Goal: Task Accomplishment & Management: Complete application form

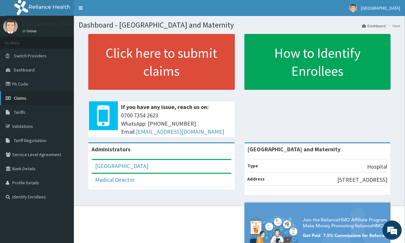
click at [26, 98] on span "Claims" at bounding box center [20, 98] width 13 height 6
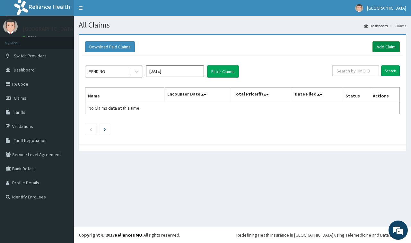
click at [385, 47] on link "Add Claim" at bounding box center [386, 46] width 27 height 11
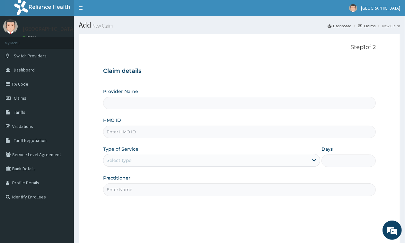
type input "[GEOGRAPHIC_DATA] and Maternity"
click at [123, 132] on input "HMO ID" at bounding box center [239, 132] width 273 height 13
type input "btr/11236/a"
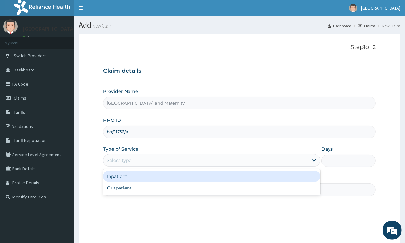
click at [237, 164] on div "Select type" at bounding box center [205, 160] width 205 height 10
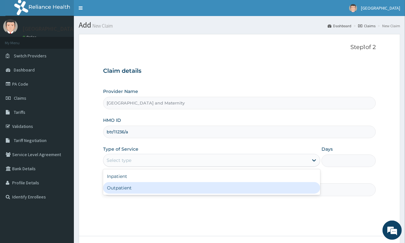
click at [123, 190] on div "Outpatient" at bounding box center [211, 188] width 217 height 12
type input "1"
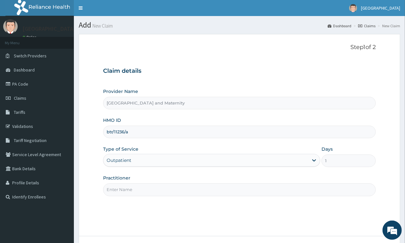
click at [206, 189] on input "Practitioner" at bounding box center [239, 190] width 273 height 13
type input "[PERSON_NAME]"
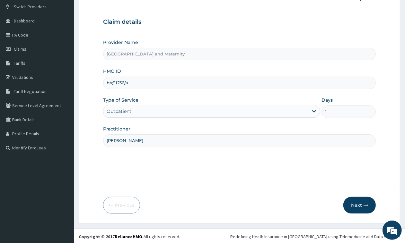
scroll to position [51, 0]
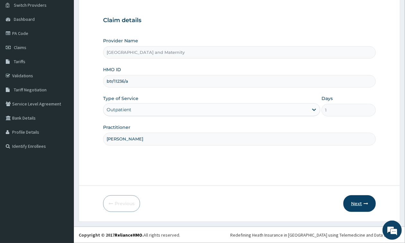
click at [360, 202] on button "Next" at bounding box center [359, 204] width 32 height 17
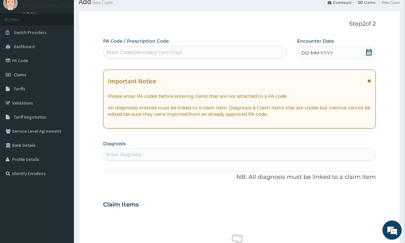
scroll to position [40, 0]
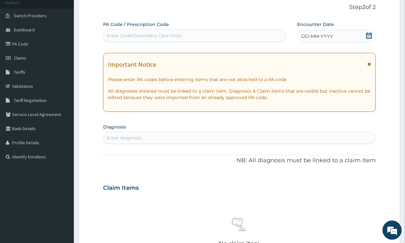
click at [370, 36] on icon at bounding box center [369, 35] width 6 height 6
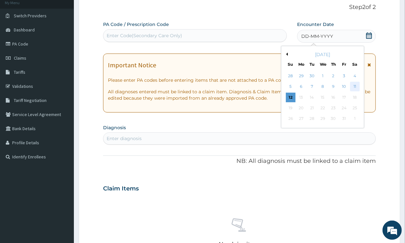
click at [354, 87] on div "11" at bounding box center [355, 87] width 10 height 10
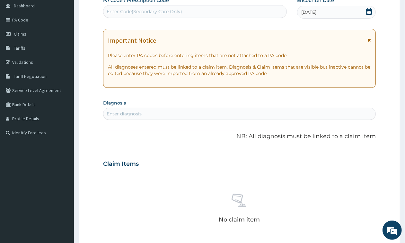
scroll to position [120, 0]
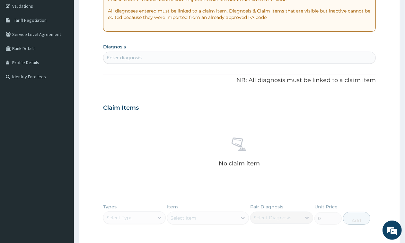
click at [142, 61] on div "Enter diagnosis" at bounding box center [239, 58] width 272 height 10
type input "[MEDICAL_DATA]"
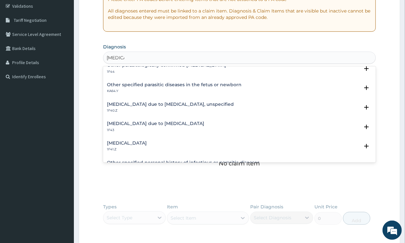
scroll to position [0, 0]
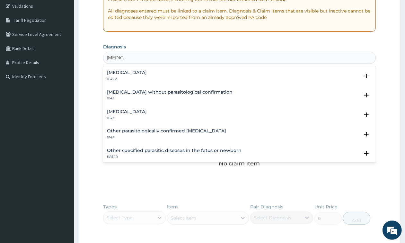
click at [147, 76] on div "[MEDICAL_DATA] 1F42.Z" at bounding box center [127, 75] width 40 height 11
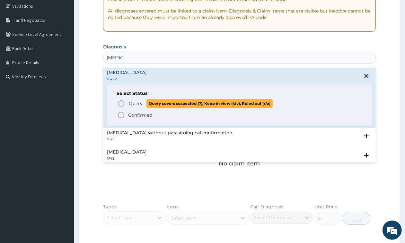
click at [122, 102] on icon "status option query" at bounding box center [121, 104] width 8 height 8
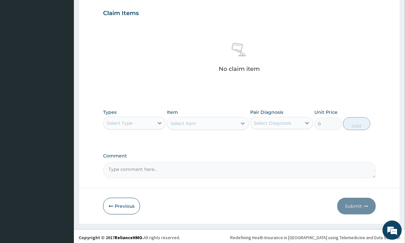
scroll to position [220, 0]
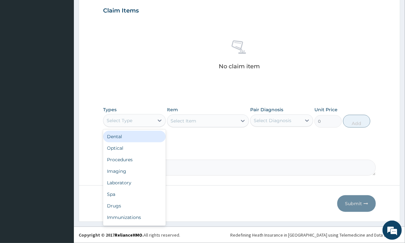
click at [146, 121] on div "Select Type" at bounding box center [128, 121] width 50 height 10
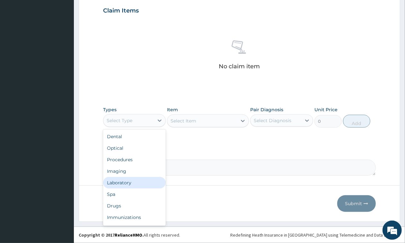
drag, startPoint x: 128, startPoint y: 181, endPoint x: 167, endPoint y: 153, distance: 48.0
click at [128, 180] on div "Laboratory" at bounding box center [134, 183] width 63 height 12
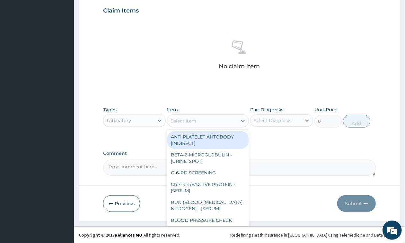
click at [203, 119] on div "Select Item" at bounding box center [202, 121] width 70 height 10
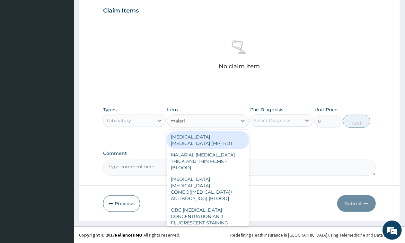
type input "[MEDICAL_DATA]"
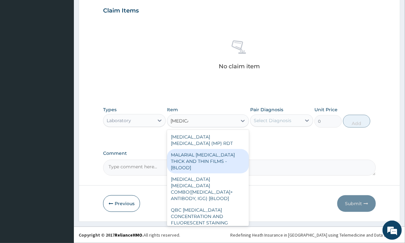
click at [211, 155] on div "MALARIAL [MEDICAL_DATA] THICK AND THIN FILMS - [BLOOD]" at bounding box center [208, 161] width 82 height 24
type input "1800"
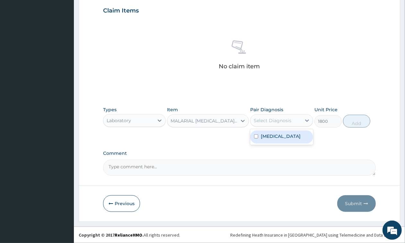
click at [298, 122] on div "Select Diagnosis" at bounding box center [276, 121] width 50 height 10
click at [255, 139] on input "checkbox" at bounding box center [256, 137] width 4 height 4
checkbox input "true"
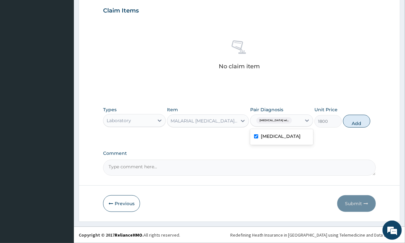
drag, startPoint x: 359, startPoint y: 121, endPoint x: 338, endPoint y: 116, distance: 22.1
click at [360, 121] on button "Add" at bounding box center [356, 121] width 27 height 13
type input "0"
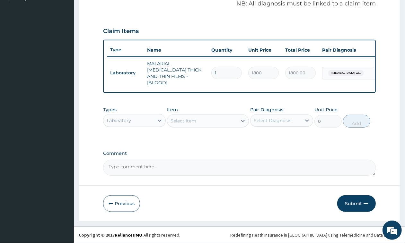
scroll to position [198, 0]
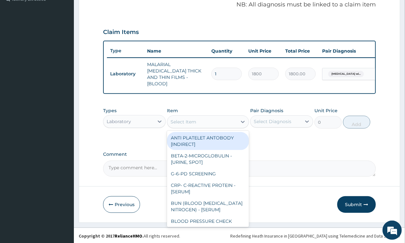
click at [188, 119] on div "Select Item" at bounding box center [184, 122] width 26 height 6
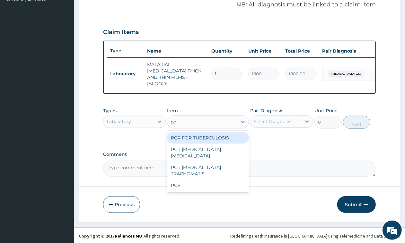
type input "pcv"
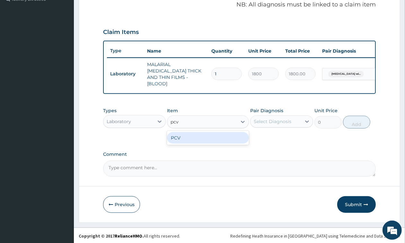
drag, startPoint x: 202, startPoint y: 136, endPoint x: 289, endPoint y: 113, distance: 90.0
click at [217, 132] on div "PCV" at bounding box center [208, 138] width 82 height 12
type input "1800"
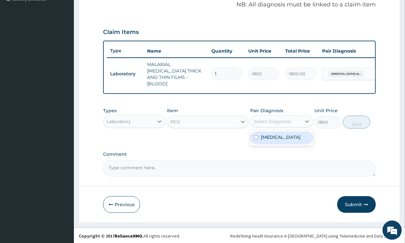
click at [294, 119] on div "Select Diagnosis" at bounding box center [276, 122] width 50 height 10
drag, startPoint x: 256, startPoint y: 146, endPoint x: 350, endPoint y: 136, distance: 94.4
click at [264, 145] on div "[MEDICAL_DATA]" at bounding box center [281, 138] width 63 height 13
checkbox input "true"
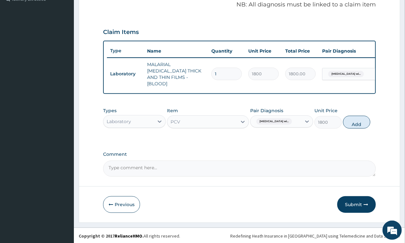
drag, startPoint x: 354, startPoint y: 124, endPoint x: 315, endPoint y: 108, distance: 42.1
click at [354, 123] on button "Add" at bounding box center [356, 122] width 27 height 13
type input "0"
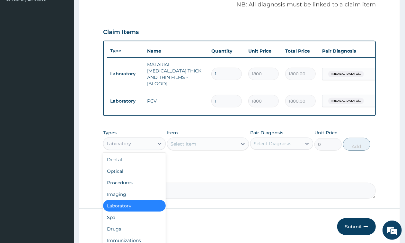
drag, startPoint x: 155, startPoint y: 142, endPoint x: 129, endPoint y: 150, distance: 26.6
click at [148, 144] on div "Laboratory" at bounding box center [134, 143] width 63 height 13
drag, startPoint x: 128, startPoint y: 227, endPoint x: 140, endPoint y: 222, distance: 13.2
click at [130, 225] on div "Drugs" at bounding box center [134, 230] width 63 height 12
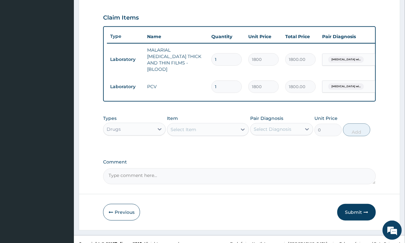
scroll to position [220, 0]
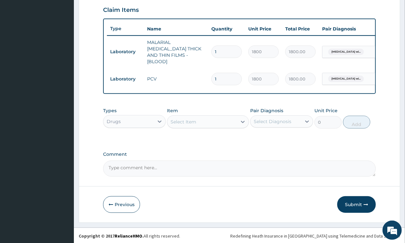
click at [210, 121] on div "Select Item" at bounding box center [202, 122] width 70 height 10
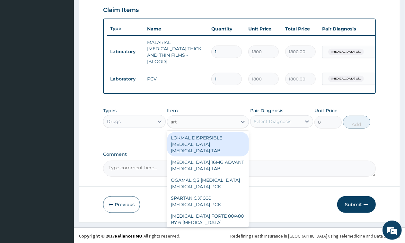
type input "arte"
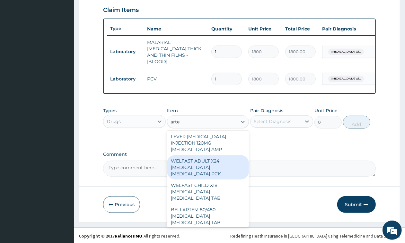
scroll to position [1727, 0]
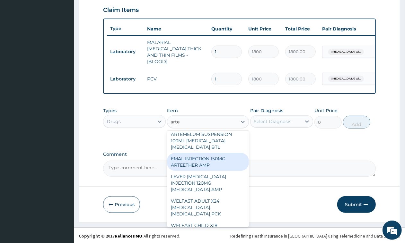
click at [198, 171] on div "EMAL INJECTION 150MG ARTEETHER AMP" at bounding box center [208, 162] width 82 height 18
type input "4259.25"
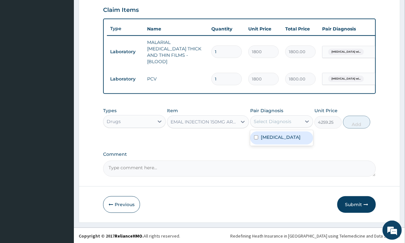
click at [283, 122] on div "Select Diagnosis" at bounding box center [273, 122] width 38 height 6
click at [255, 140] on input "checkbox" at bounding box center [256, 138] width 4 height 4
checkbox input "true"
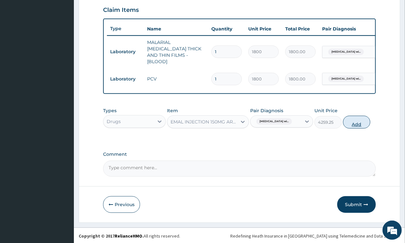
click at [354, 122] on button "Add" at bounding box center [356, 122] width 27 height 13
type input "0"
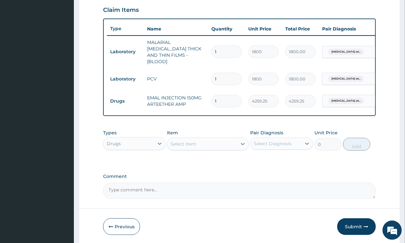
click at [203, 141] on div "Select Item" at bounding box center [202, 144] width 70 height 10
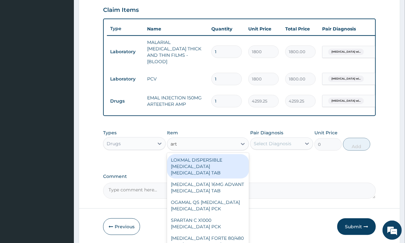
type input "arte"
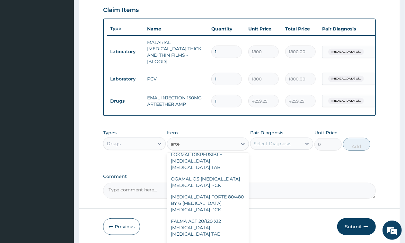
scroll to position [2, 0]
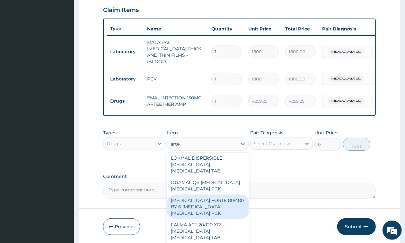
click at [206, 204] on div "[MEDICAL_DATA] FORTE 80/480 BY 6 [MEDICAL_DATA] [MEDICAL_DATA] PCK" at bounding box center [208, 207] width 82 height 24
type input "4830"
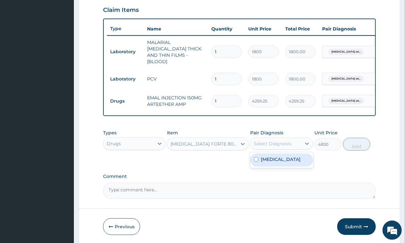
click at [293, 143] on div "Select Diagnosis" at bounding box center [276, 144] width 50 height 10
click at [257, 162] on input "checkbox" at bounding box center [256, 160] width 4 height 4
checkbox input "true"
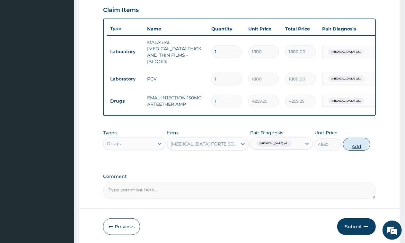
click at [358, 143] on button "Add" at bounding box center [356, 144] width 27 height 13
type input "0"
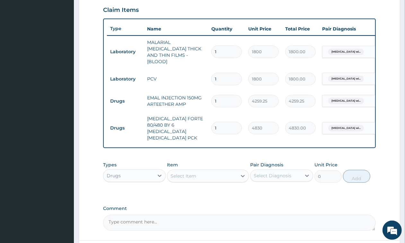
click at [192, 173] on div "Select Item" at bounding box center [184, 176] width 26 height 6
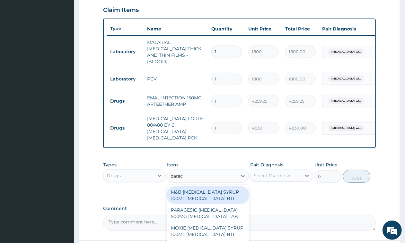
type input "parace"
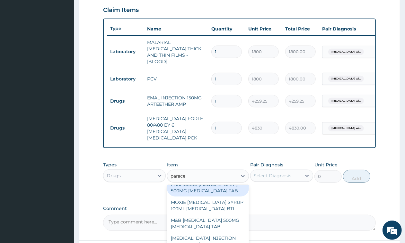
scroll to position [40, 0]
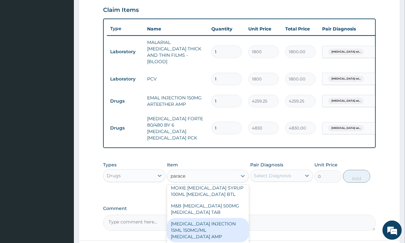
click at [212, 232] on div "[MEDICAL_DATA] INJECTION 15ML 150MG/ML [MEDICAL_DATA] AMP" at bounding box center [208, 230] width 82 height 24
type input "862.5"
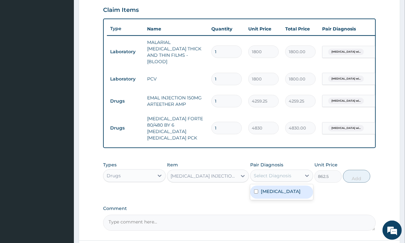
click at [289, 173] on div "Select Diagnosis" at bounding box center [273, 176] width 38 height 6
click at [256, 194] on input "checkbox" at bounding box center [256, 192] width 4 height 4
checkbox input "true"
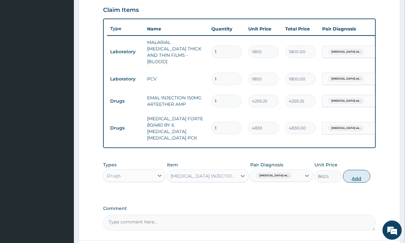
click at [358, 170] on button "Add" at bounding box center [356, 176] width 27 height 13
type input "0"
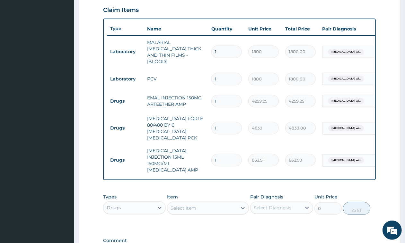
click at [189, 205] on div "Select Item" at bounding box center [184, 208] width 26 height 6
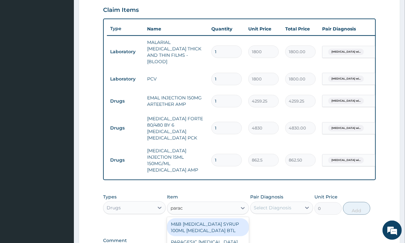
type input "parace"
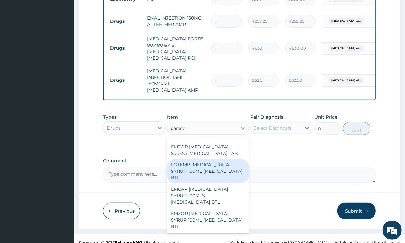
scroll to position [326, 0]
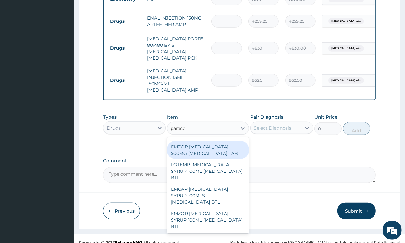
click at [209, 141] on div "EMZOR [MEDICAL_DATA] 500MG [MEDICAL_DATA] TAB" at bounding box center [208, 150] width 82 height 18
type input "17.25"
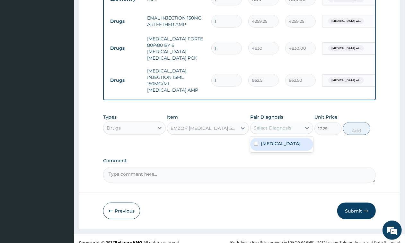
drag, startPoint x: 293, startPoint y: 122, endPoint x: 260, endPoint y: 128, distance: 33.5
click at [291, 123] on div "Select Diagnosis" at bounding box center [276, 128] width 50 height 10
click at [255, 146] on input "checkbox" at bounding box center [256, 144] width 4 height 4
checkbox input "true"
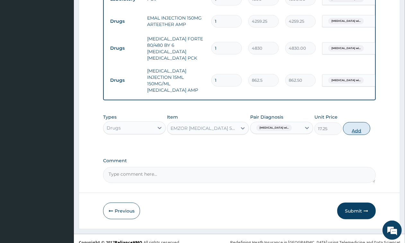
click at [357, 122] on button "Add" at bounding box center [356, 128] width 27 height 13
type input "0"
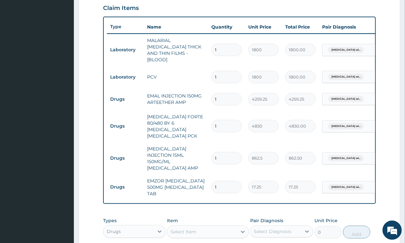
scroll to position [220, 0]
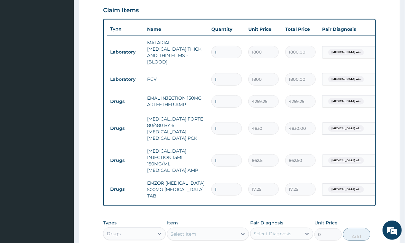
click at [224, 99] on input "1" at bounding box center [226, 101] width 31 height 13
type input "0.00"
type input "3"
type input "12777.75"
type input "3"
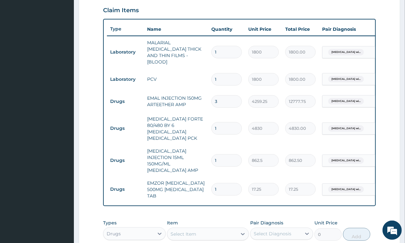
drag, startPoint x: 224, startPoint y: 118, endPoint x: 224, endPoint y: 123, distance: 5.1
click at [224, 122] on input "1" at bounding box center [226, 128] width 31 height 13
type input "0.00"
type input "6"
type input "28980.00"
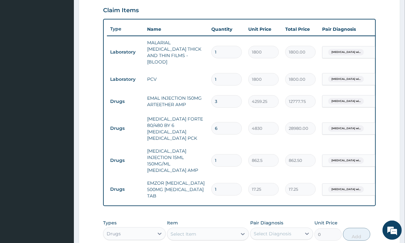
type input "6"
click at [226, 155] on input "1" at bounding box center [226, 161] width 31 height 13
type input "0.00"
type input "4"
type input "3450.00"
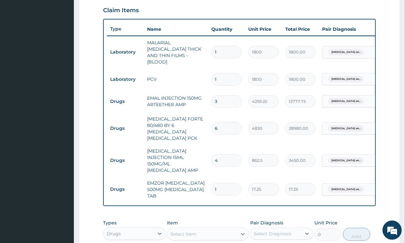
type input "4"
click at [223, 183] on input "1" at bounding box center [226, 189] width 31 height 13
type input "0.00"
type input "3"
type input "51.75"
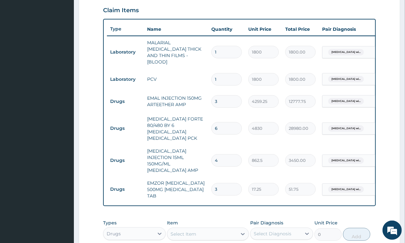
type input "30"
type input "517.50"
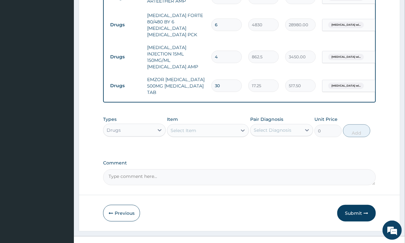
scroll to position [326, 0]
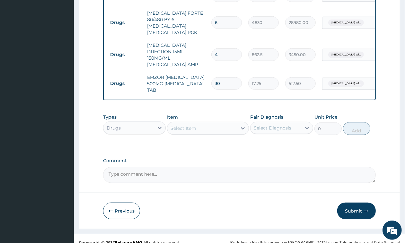
type input "30"
drag, startPoint x: 177, startPoint y: 171, endPoint x: 183, endPoint y: 126, distance: 45.4
click at [176, 158] on div "Comment" at bounding box center [239, 170] width 273 height 25
type textarea "patient presented with headac, fever."
click at [350, 205] on button "Submit" at bounding box center [356, 211] width 39 height 17
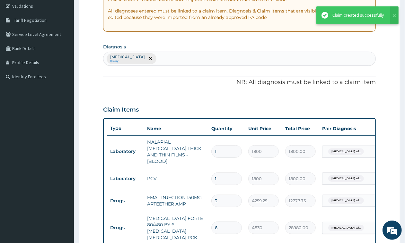
scroll to position [0, 0]
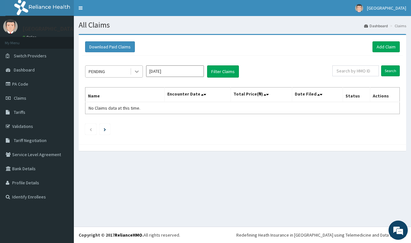
click at [141, 69] on div at bounding box center [137, 72] width 12 height 12
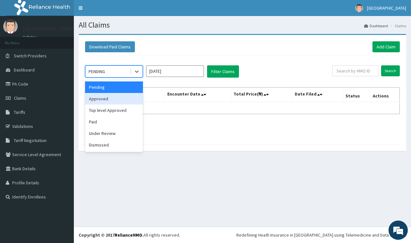
drag, startPoint x: 117, startPoint y: 98, endPoint x: 187, endPoint y: 82, distance: 72.2
click at [142, 98] on div "Approved" at bounding box center [114, 99] width 58 height 12
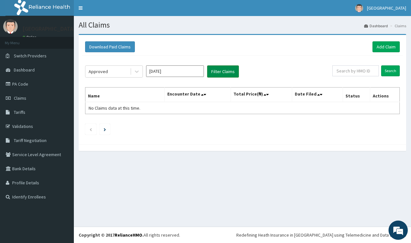
click at [224, 72] on button "Filter Claims" at bounding box center [223, 72] width 32 height 12
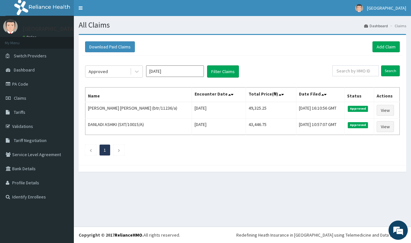
drag, startPoint x: 206, startPoint y: 174, endPoint x: 220, endPoint y: 121, distance: 55.6
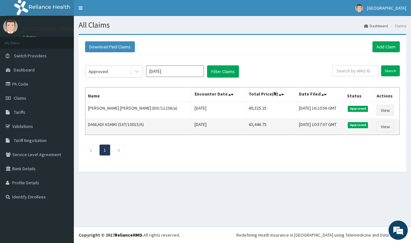
click at [206, 174] on div "Download Paid Claims Add Claim × Note you can only download claims within a max…" at bounding box center [242, 106] width 337 height 145
